Goal: Information Seeking & Learning: Learn about a topic

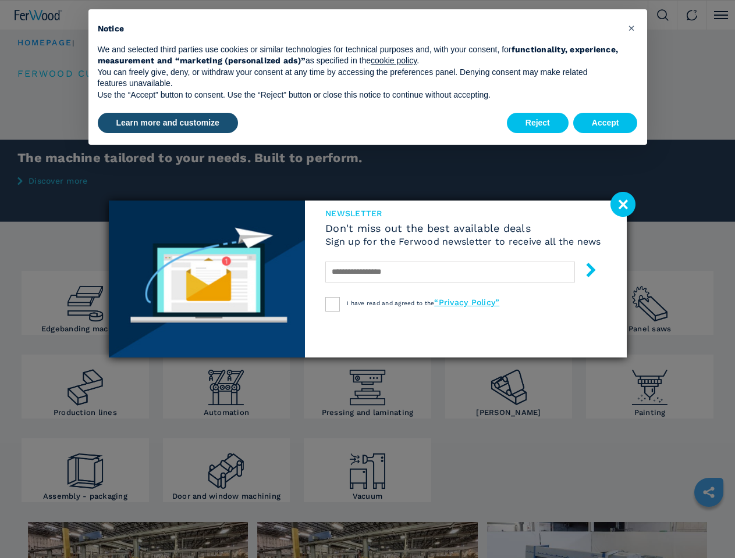
scroll to position [779, 0]
